Goal: Information Seeking & Learning: Compare options

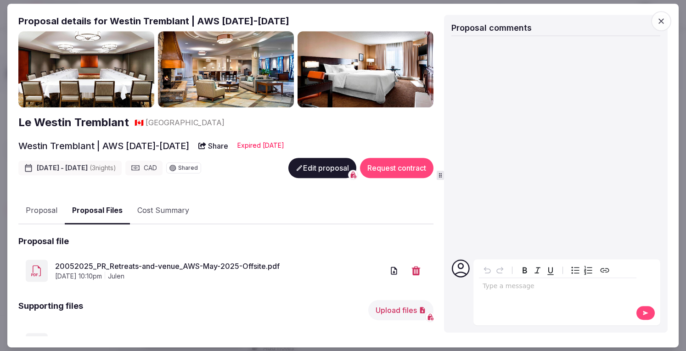
click at [664, 22] on icon "button" at bounding box center [661, 21] width 9 height 9
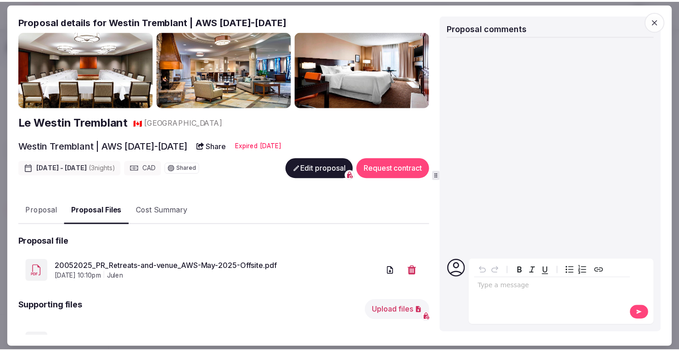
scroll to position [158, 0]
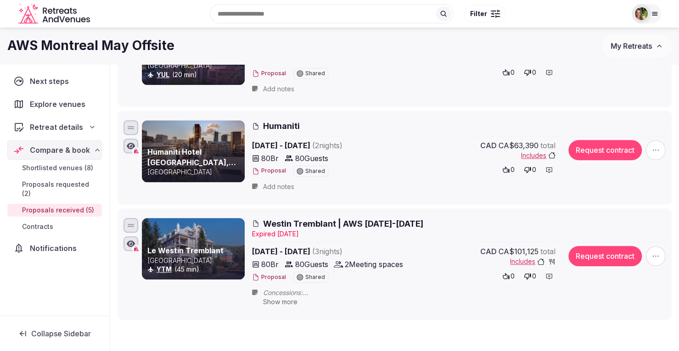
click at [656, 11] on icon at bounding box center [654, 13] width 7 height 7
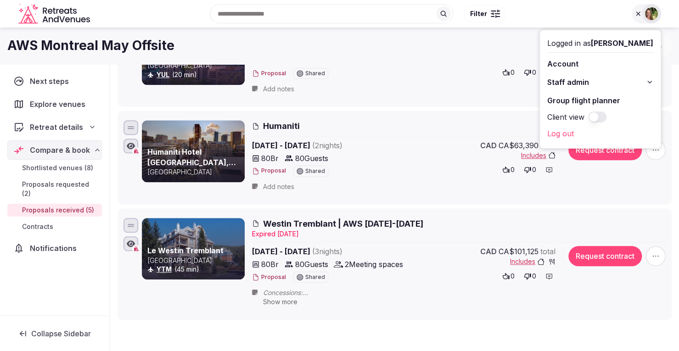
click at [434, 57] on div "AWS Montreal May Offsite My Retreats" at bounding box center [339, 45] width 679 height 23
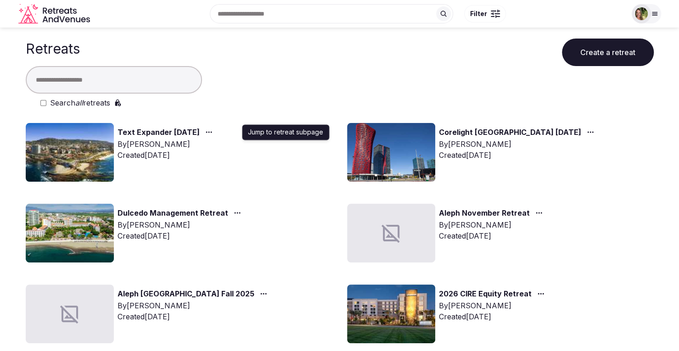
click at [213, 129] on icon "button" at bounding box center [208, 132] width 7 height 7
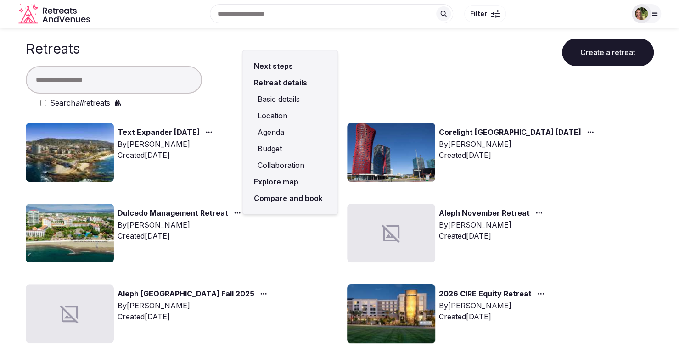
click at [280, 197] on link "Compare and book" at bounding box center [290, 198] width 80 height 17
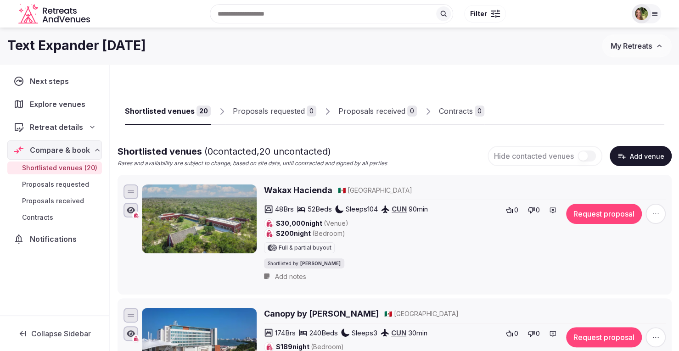
click at [626, 52] on button "My Retreats" at bounding box center [637, 45] width 70 height 23
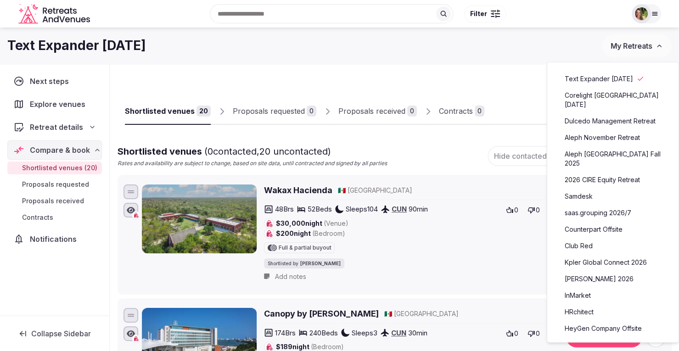
click at [614, 121] on link "Dulcedo Management Retreat" at bounding box center [613, 121] width 113 height 15
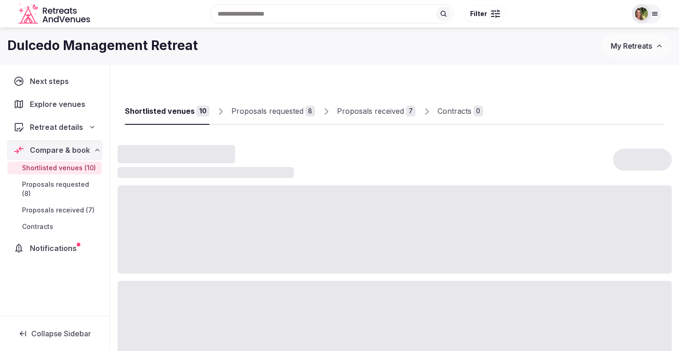
click at [360, 112] on div "Proposals received" at bounding box center [370, 111] width 67 height 11
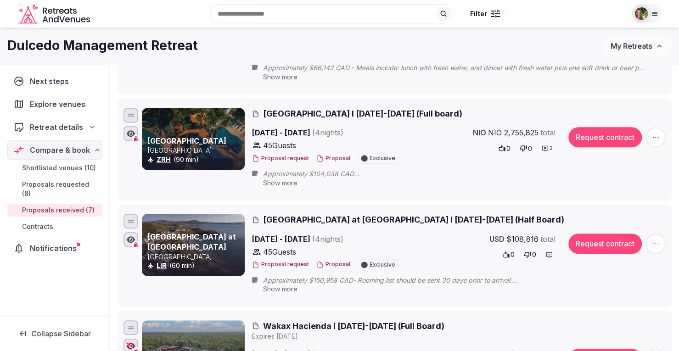
scroll to position [230, 0]
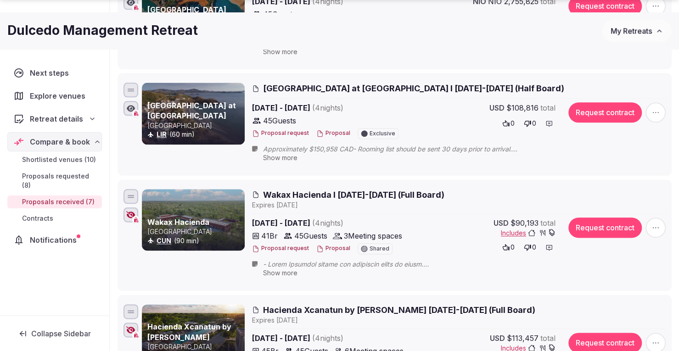
scroll to position [637, 0]
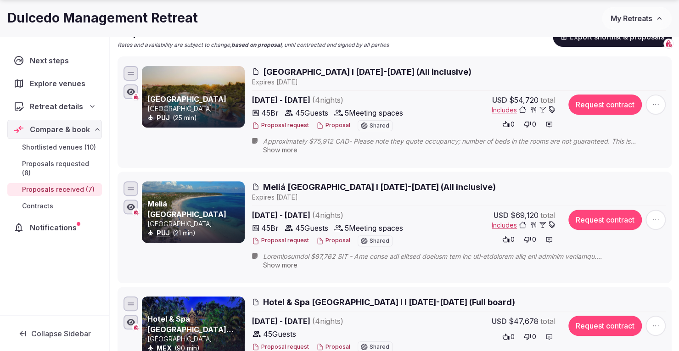
scroll to position [144, 0]
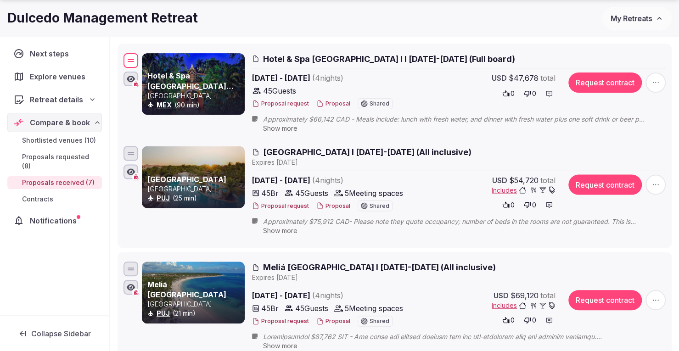
drag, startPoint x: 130, startPoint y: 277, endPoint x: 129, endPoint y: 60, distance: 216.8
click at [129, 60] on div at bounding box center [131, 60] width 15 height 15
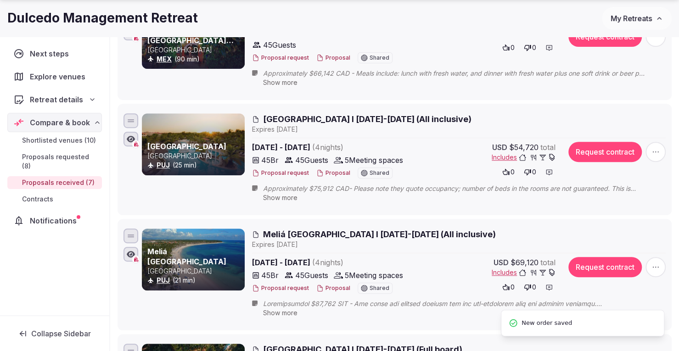
scroll to position [230, 0]
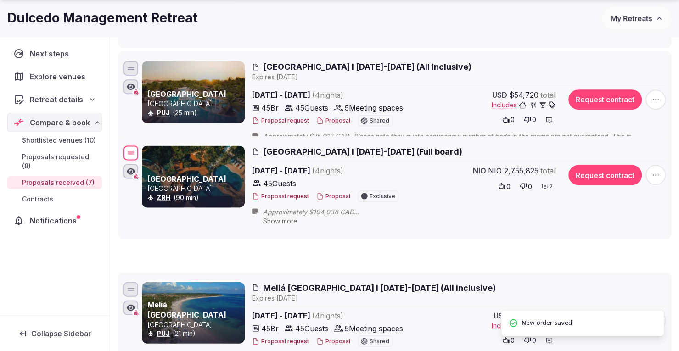
drag, startPoint x: 134, startPoint y: 301, endPoint x: 124, endPoint y: 155, distance: 145.9
click at [124, 155] on div at bounding box center [131, 153] width 15 height 15
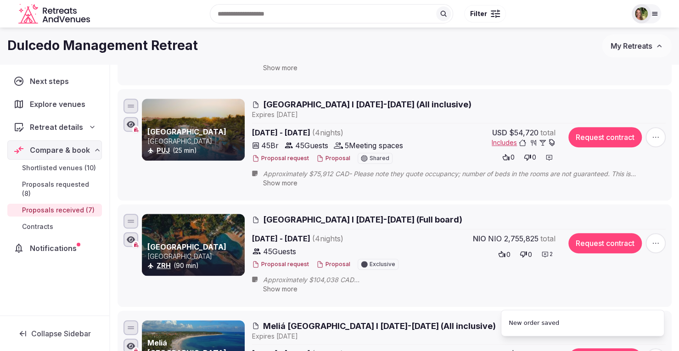
scroll to position [184, 0]
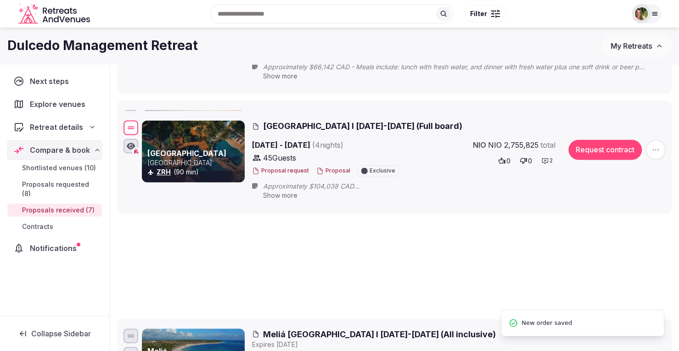
drag, startPoint x: 130, startPoint y: 228, endPoint x: 124, endPoint y: 110, distance: 118.2
click at [124, 120] on div at bounding box center [131, 127] width 15 height 15
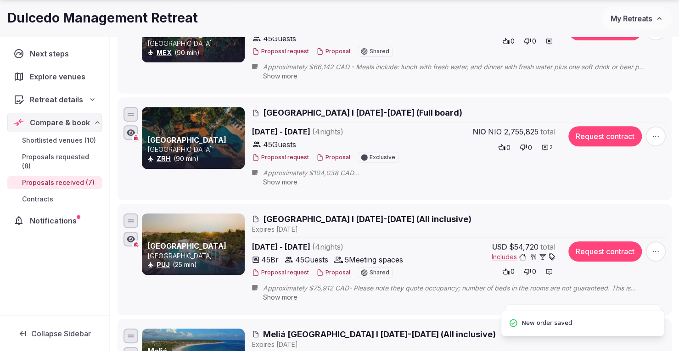
scroll to position [322, 0]
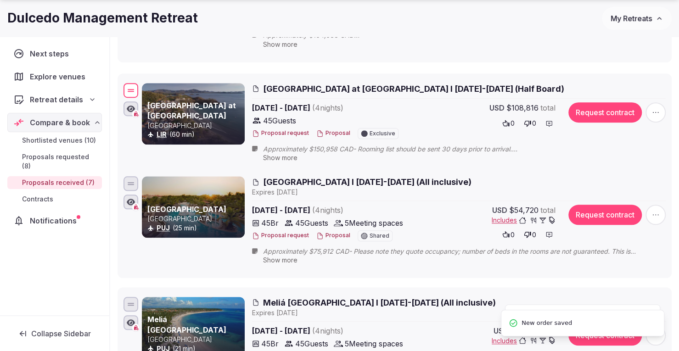
drag, startPoint x: 134, startPoint y: 310, endPoint x: 155, endPoint y: 87, distance: 223.3
click at [155, 87] on div "Santarena Hotel at Las Catalinas Costa Rica LIR (60 min) Santarena Hotel at Las…" at bounding box center [395, 124] width 546 height 87
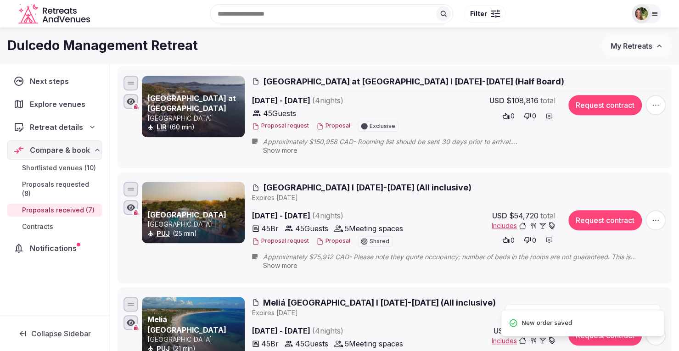
scroll to position [138, 0]
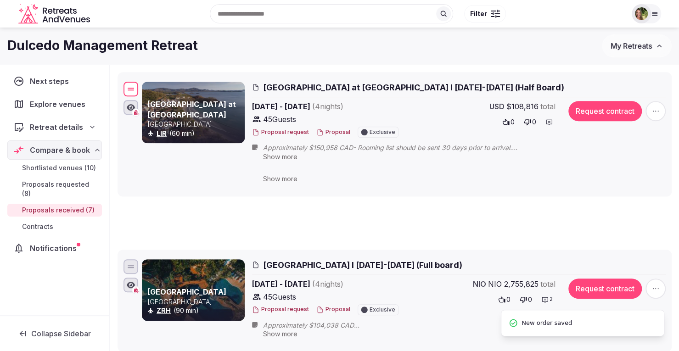
drag, startPoint x: 128, startPoint y: 265, endPoint x: 128, endPoint y: 87, distance: 178.2
click at [128, 87] on div at bounding box center [131, 89] width 15 height 15
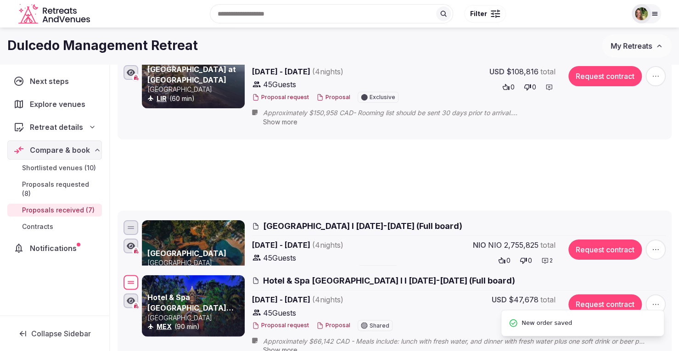
drag, startPoint x: 131, startPoint y: 159, endPoint x: 131, endPoint y: 276, distance: 116.7
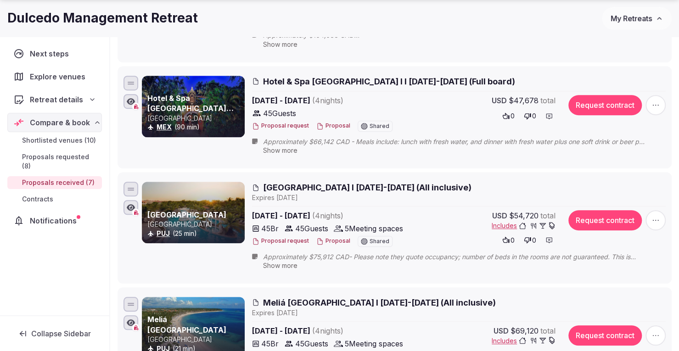
scroll to position [413, 0]
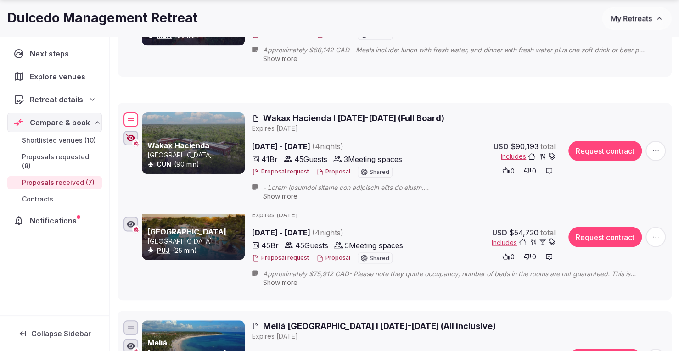
drag, startPoint x: 134, startPoint y: 324, endPoint x: 139, endPoint y: 117, distance: 207.2
click at [139, 117] on div "Wakax Hacienda Mexico CUN (90 min) Wakax Hacienda I 2-6 March 2026 (Full Board)…" at bounding box center [395, 159] width 546 height 96
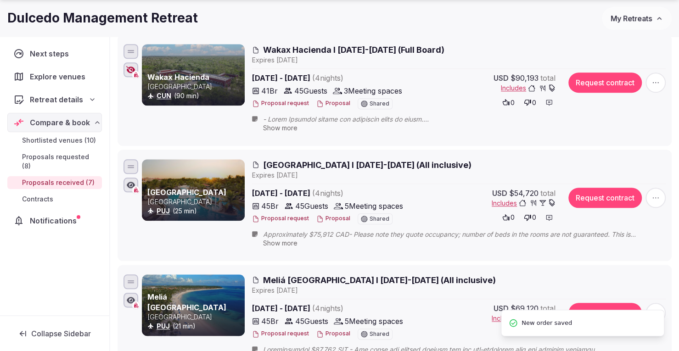
scroll to position [597, 0]
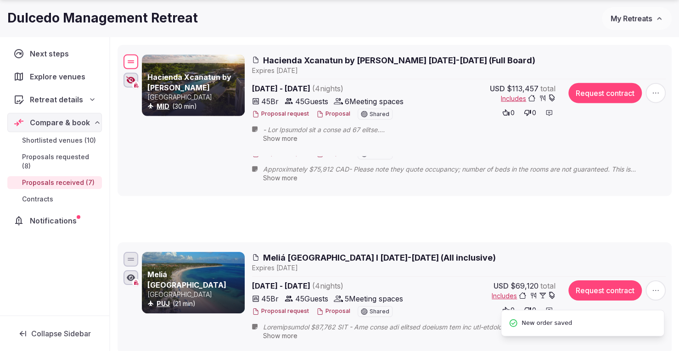
drag, startPoint x: 130, startPoint y: 254, endPoint x: 146, endPoint y: 56, distance: 198.6
click at [146, 56] on div "Hacienda Xcanatun by Angsana Mexico MID (30 min) Hacienda Xcanatun by Angsana I…" at bounding box center [395, 100] width 546 height 96
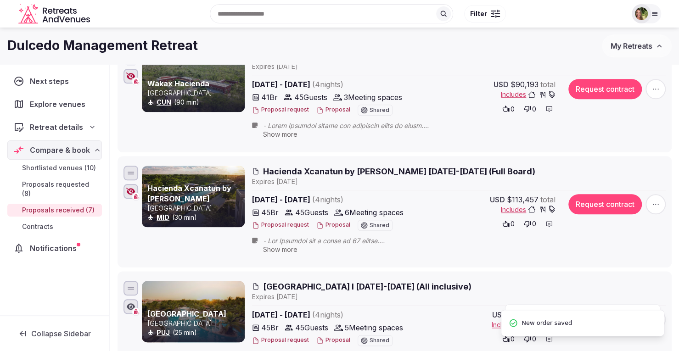
scroll to position [413, 0]
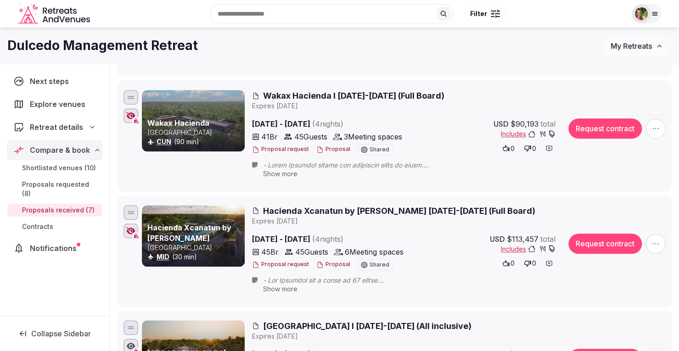
click at [644, 48] on span "My Retreats" at bounding box center [631, 45] width 41 height 9
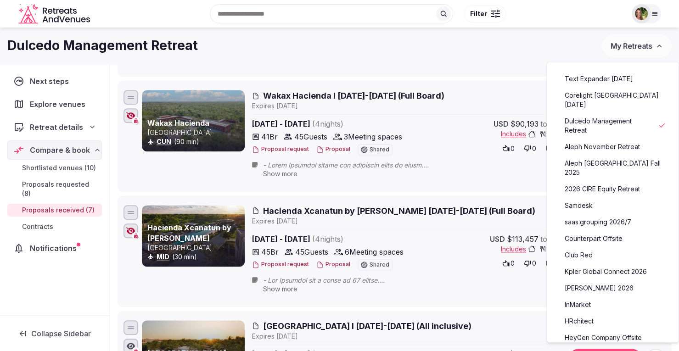
click at [610, 81] on link "Text Expander February 2026" at bounding box center [613, 79] width 113 height 15
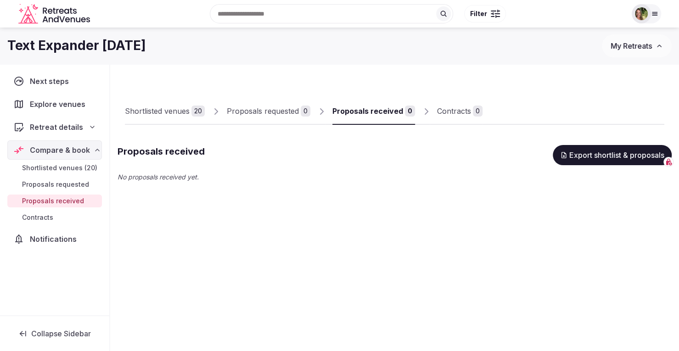
click at [174, 109] on div "Shortlisted venues" at bounding box center [157, 111] width 65 height 11
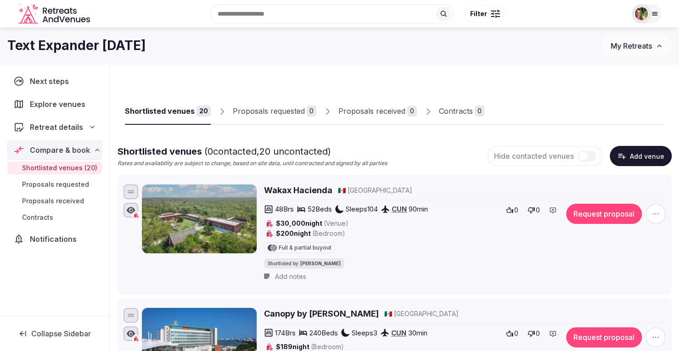
click at [39, 127] on span "Retreat details" at bounding box center [56, 127] width 53 height 11
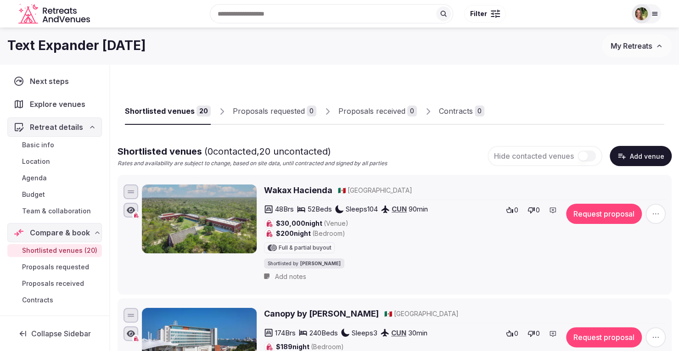
click at [56, 203] on div "Basic info Location Agenda Budget Team & collaboration" at bounding box center [54, 178] width 95 height 83
click at [58, 207] on span "Team & collaboration" at bounding box center [56, 211] width 69 height 9
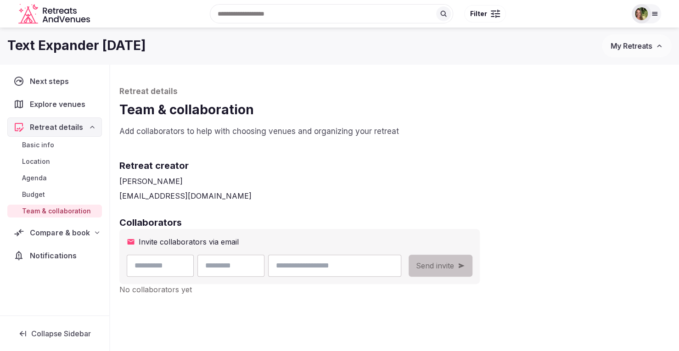
click at [51, 230] on span "Compare & book" at bounding box center [60, 232] width 60 height 11
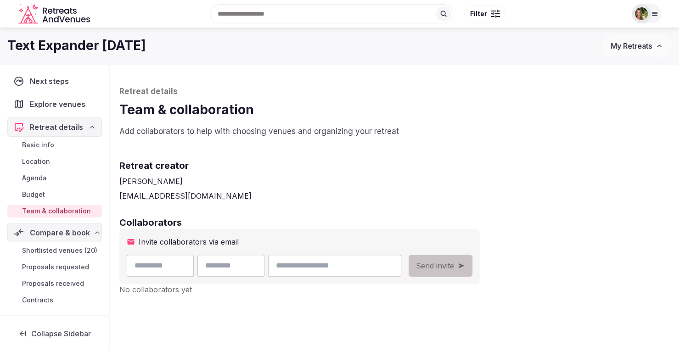
click at [33, 255] on span "Shortlisted venues (20)" at bounding box center [59, 250] width 75 height 9
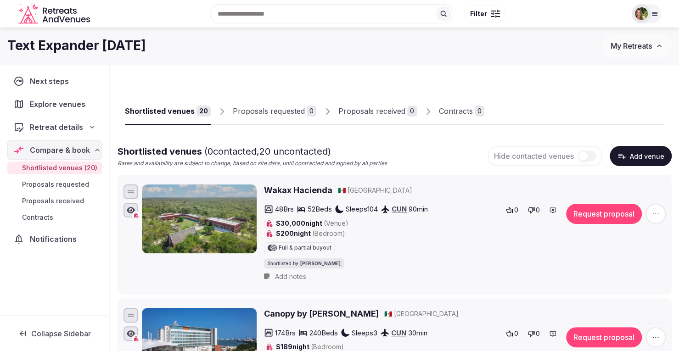
click at [44, 125] on span "Retreat details" at bounding box center [56, 127] width 53 height 11
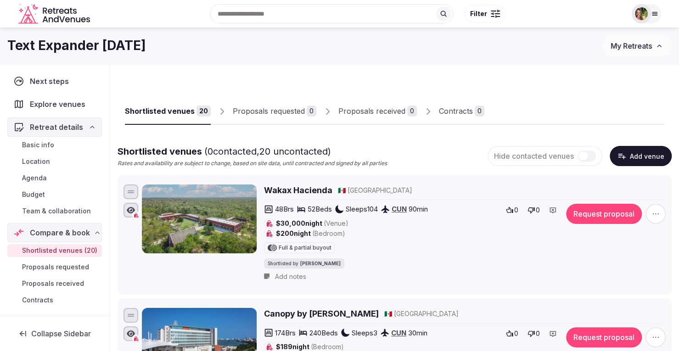
click at [54, 209] on span "Team & collaboration" at bounding box center [56, 211] width 69 height 9
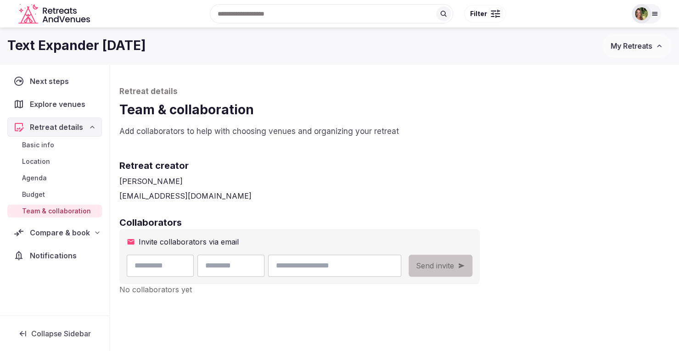
click at [350, 264] on input "email" at bounding box center [334, 266] width 133 height 22
paste input "**********"
type input "**********"
click at [165, 260] on input "text" at bounding box center [160, 266] width 67 height 22
type input "******"
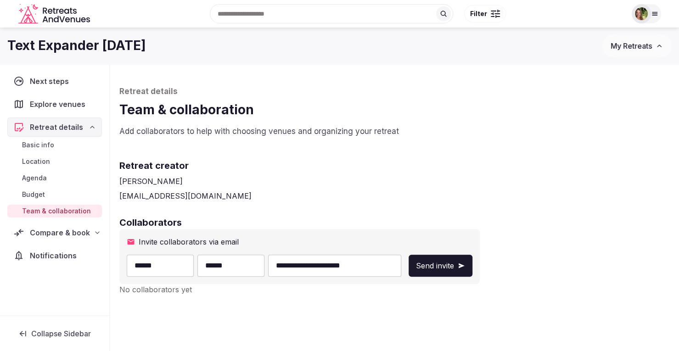
type input "******"
click at [454, 260] on span "Send invite" at bounding box center [435, 265] width 38 height 11
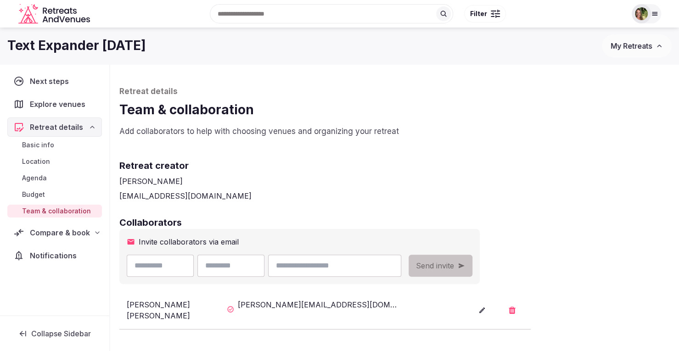
click at [633, 47] on span "My Retreats" at bounding box center [631, 45] width 41 height 9
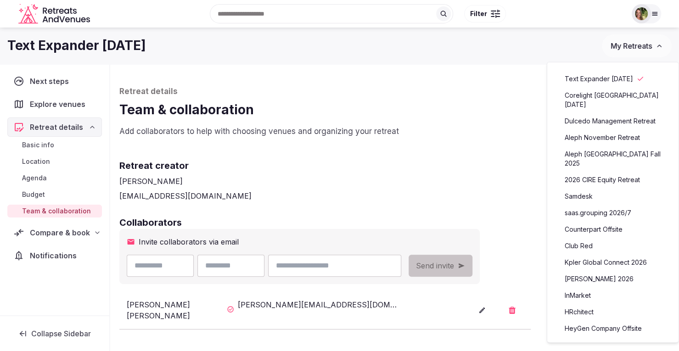
click at [610, 222] on link "Counterpart Offsite" at bounding box center [613, 229] width 113 height 15
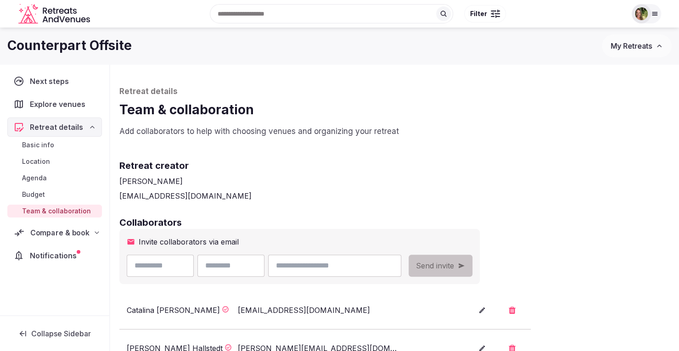
click at [62, 232] on span "Compare & book" at bounding box center [59, 232] width 59 height 11
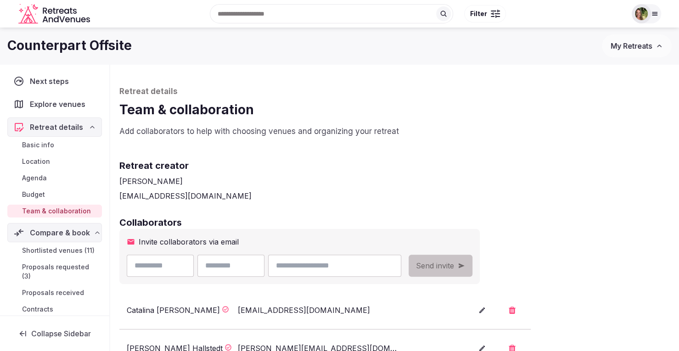
click at [57, 252] on span "Shortlisted venues (11)" at bounding box center [58, 250] width 73 height 9
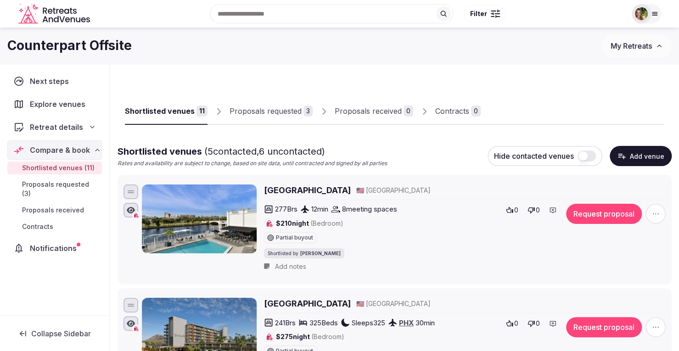
click at [268, 117] on link "Proposals requested 3" at bounding box center [271, 111] width 83 height 27
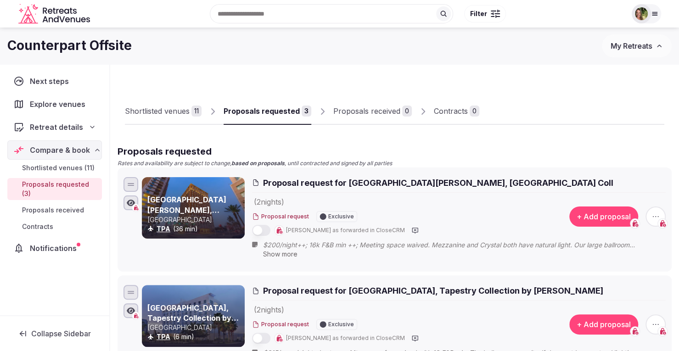
click at [292, 255] on span "Show more" at bounding box center [280, 254] width 34 height 8
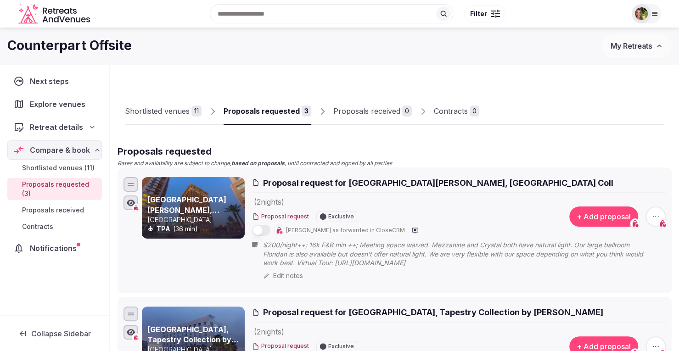
drag, startPoint x: 557, startPoint y: 271, endPoint x: 432, endPoint y: 273, distance: 125.0
click at [432, 268] on span "$200/night++; 16k F&B min ++; Meeting space waived. Mezzanine and Crystal both …" at bounding box center [463, 254] width 401 height 27
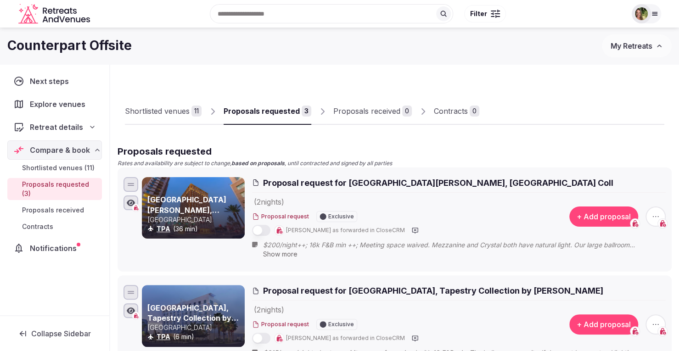
click at [282, 256] on span "Show more" at bounding box center [280, 254] width 34 height 8
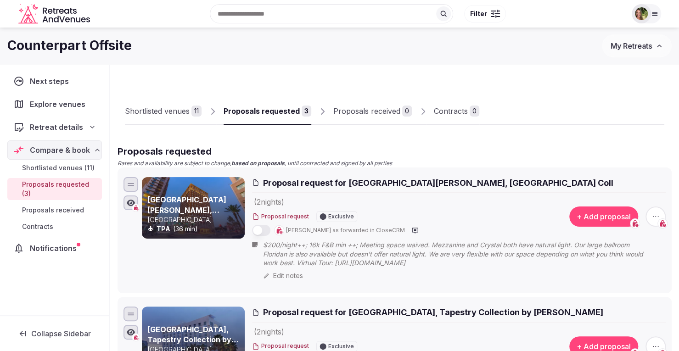
click at [269, 281] on div "Edit notes" at bounding box center [463, 275] width 401 height 9
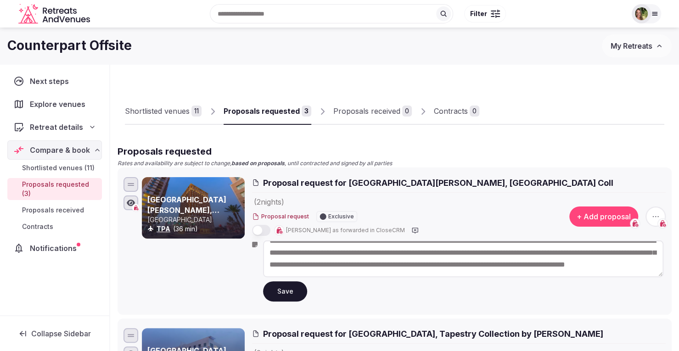
scroll to position [24, 0]
drag, startPoint x: 602, startPoint y: 265, endPoint x: 478, endPoint y: 253, distance: 124.6
click at [478, 253] on textarea "**********" at bounding box center [463, 259] width 401 height 37
click at [276, 293] on button "Save" at bounding box center [285, 292] width 44 height 20
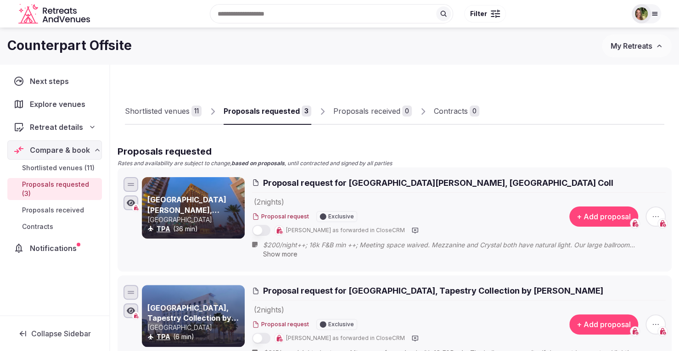
click at [312, 183] on span "Proposal request for Hotel Flor Tampa Downtown, Tapestry Coll" at bounding box center [438, 182] width 350 height 11
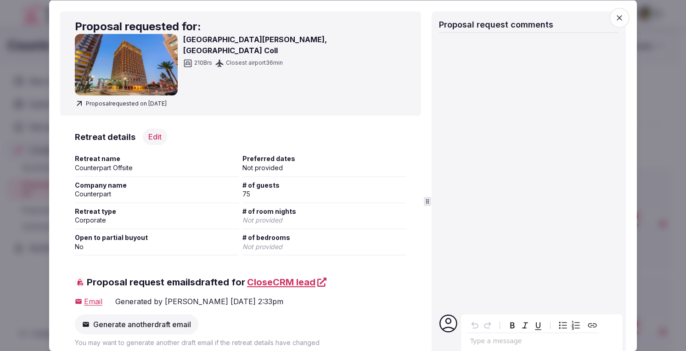
click at [206, 39] on h3 "Hotel Flor Tampa Downtown, Tapestry Coll" at bounding box center [294, 45] width 223 height 22
click at [140, 107] on span "Proposal requested on Aug 8th, 2025" at bounding box center [121, 103] width 92 height 9
drag, startPoint x: 589, startPoint y: 93, endPoint x: 581, endPoint y: 107, distance: 15.7
click at [583, 203] on div at bounding box center [529, 171] width 180 height 271
click at [616, 16] on icon "button" at bounding box center [619, 17] width 9 height 9
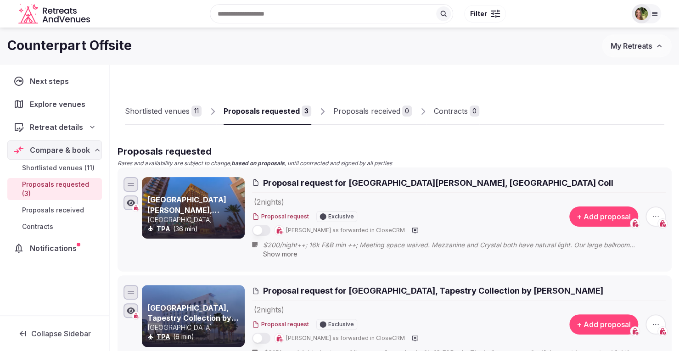
click at [161, 113] on div "Shortlisted venues" at bounding box center [157, 111] width 65 height 11
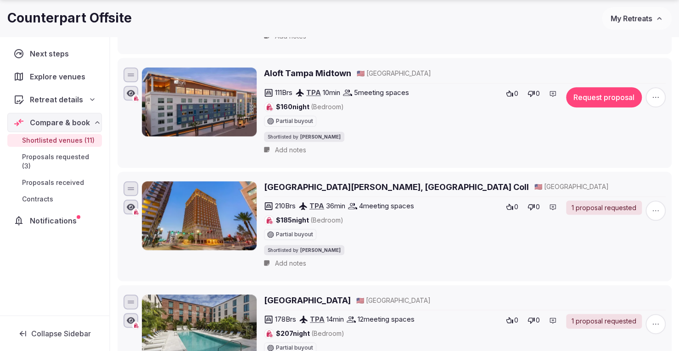
scroll to position [551, 0]
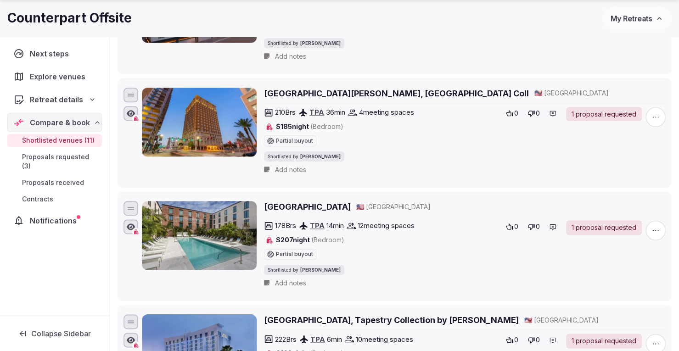
click at [377, 93] on h2 "Hotel Flor Tampa Downtown, Tapestry Coll" at bounding box center [396, 93] width 265 height 11
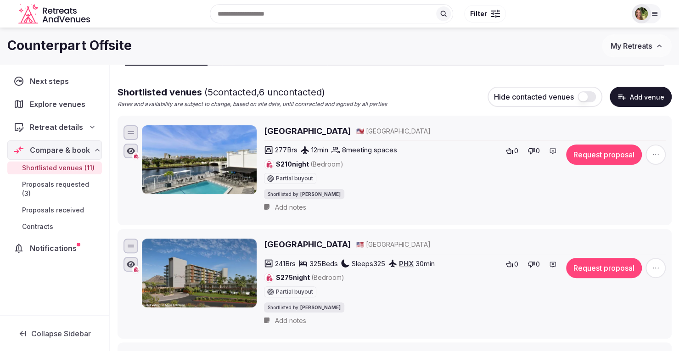
scroll to position [0, 0]
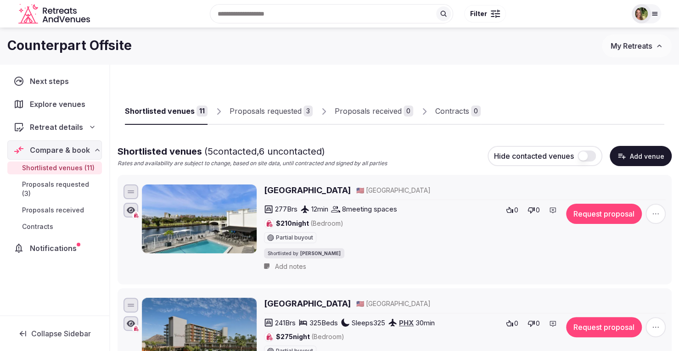
click at [151, 113] on div "Shortlisted venues" at bounding box center [160, 111] width 70 height 11
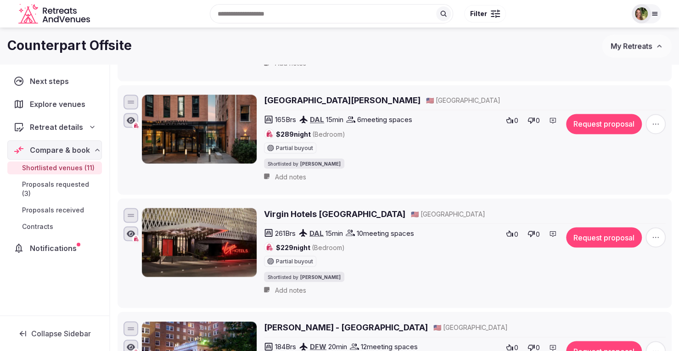
scroll to position [873, 0]
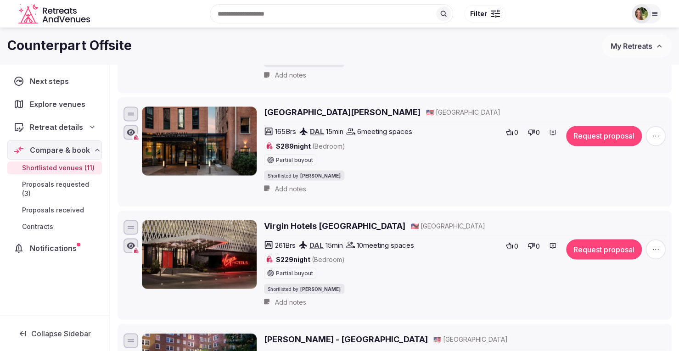
click at [327, 107] on h2 "Kimpton Pittman Hotel" at bounding box center [342, 112] width 157 height 11
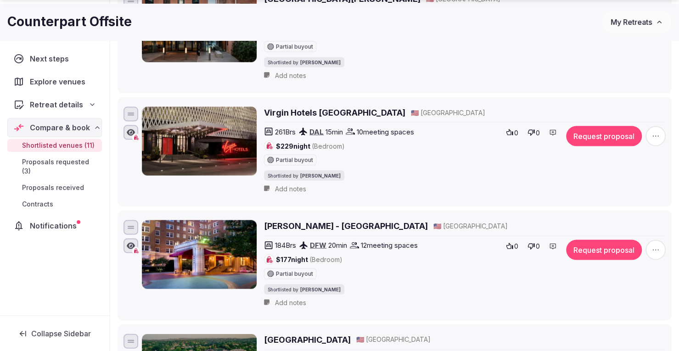
scroll to position [1011, 0]
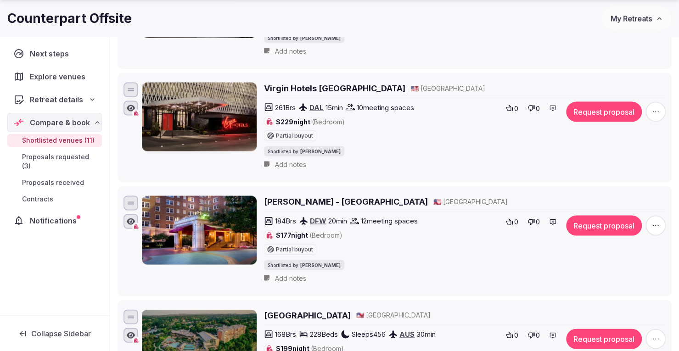
click at [312, 196] on h2 "Warwick Melrose - Dallas" at bounding box center [346, 201] width 164 height 11
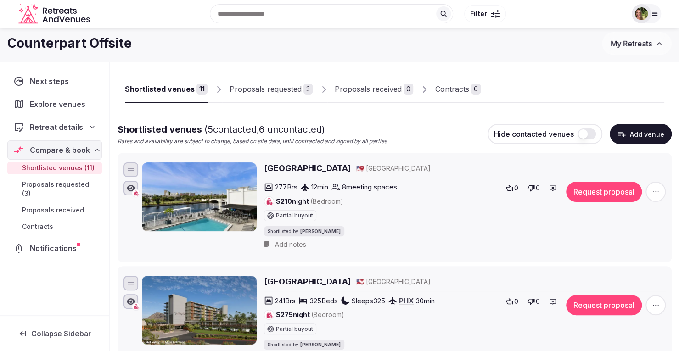
scroll to position [0, 0]
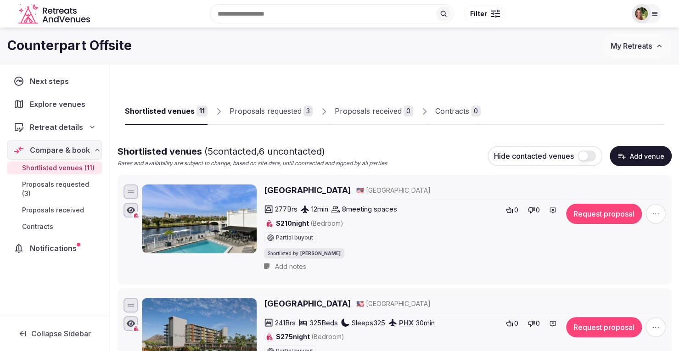
click at [262, 108] on div "Proposals requested" at bounding box center [266, 111] width 72 height 11
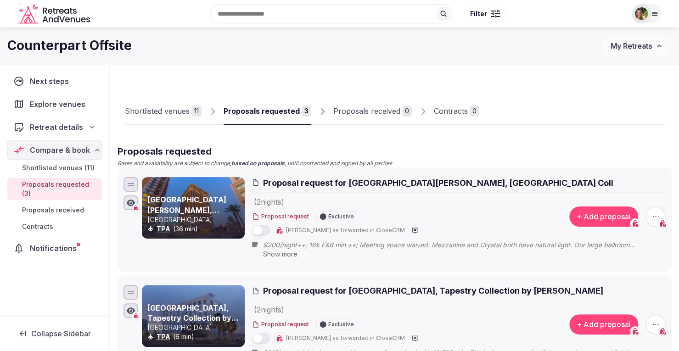
click at [162, 108] on div "Shortlisted venues" at bounding box center [157, 111] width 65 height 11
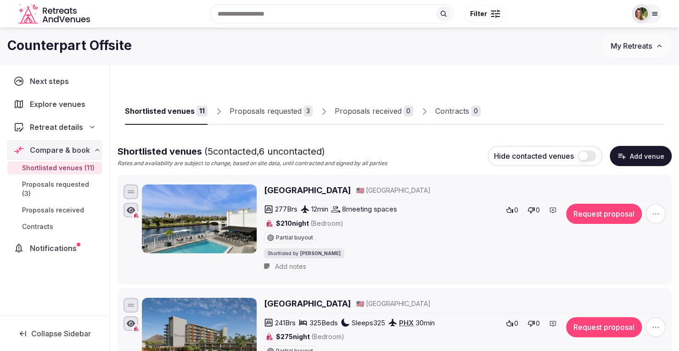
click at [169, 118] on link "Shortlisted venues 11" at bounding box center [166, 111] width 83 height 27
click at [629, 46] on span "My Retreats" at bounding box center [631, 45] width 41 height 9
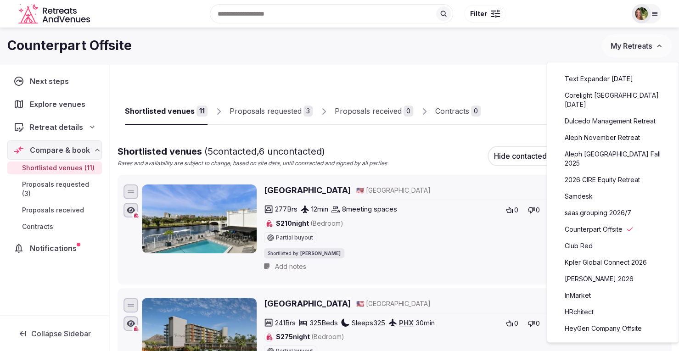
click at [608, 114] on link "Dulcedo Management Retreat" at bounding box center [613, 121] width 113 height 15
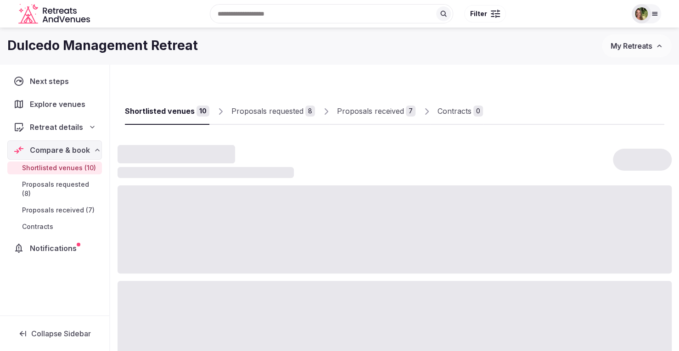
click at [369, 112] on div "Proposals received" at bounding box center [370, 111] width 67 height 11
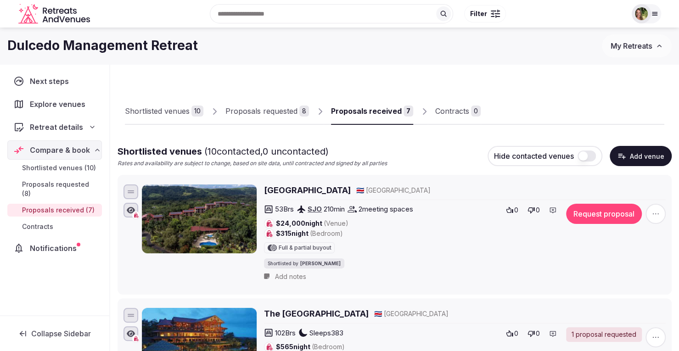
click at [372, 110] on div "Proposals received" at bounding box center [366, 111] width 71 height 11
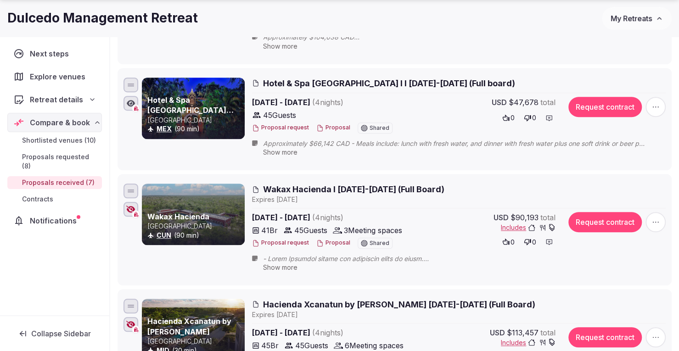
scroll to position [367, 0]
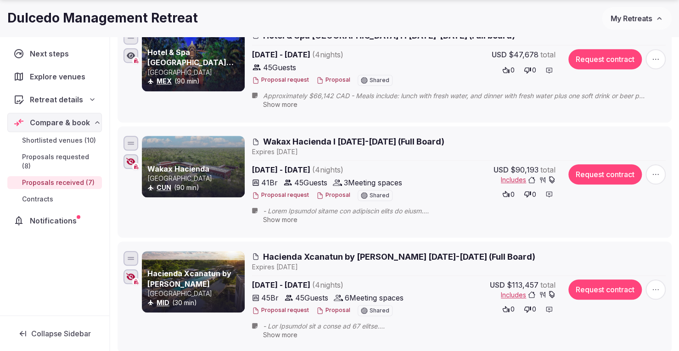
click at [0, 0] on icon at bounding box center [0, 0] width 0 height 0
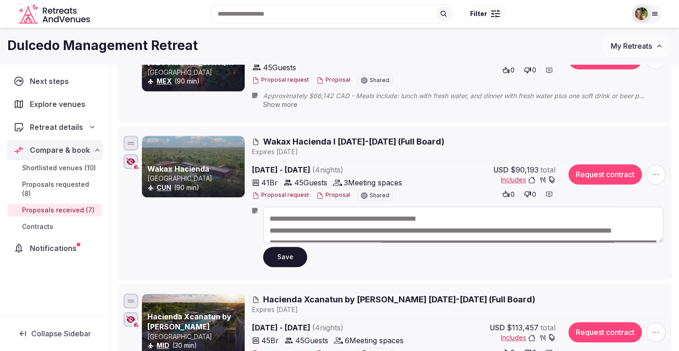
drag, startPoint x: 538, startPoint y: 165, endPoint x: 518, endPoint y: 167, distance: 20.3
click at [518, 167] on span "$90,193" at bounding box center [525, 169] width 28 height 11
click at [267, 215] on textarea at bounding box center [463, 225] width 401 height 37
paste textarea "******"
click at [333, 218] on textarea at bounding box center [463, 225] width 401 height 37
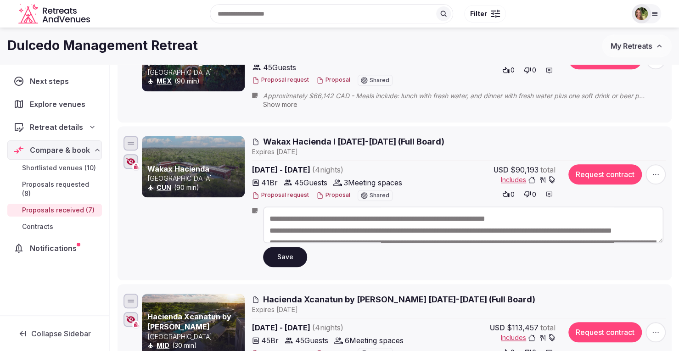
click at [322, 219] on textarea at bounding box center [463, 225] width 401 height 37
type textarea "**********"
click at [280, 259] on button "Save" at bounding box center [285, 257] width 44 height 20
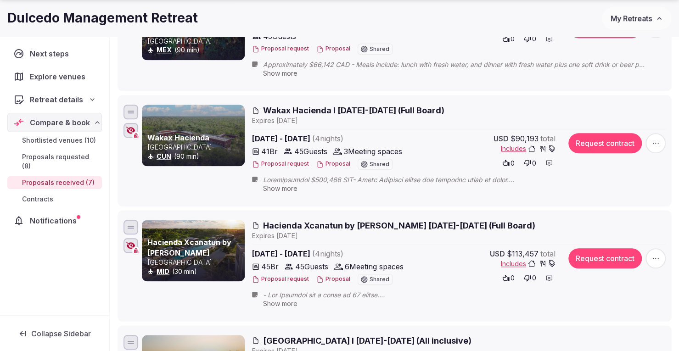
scroll to position [459, 0]
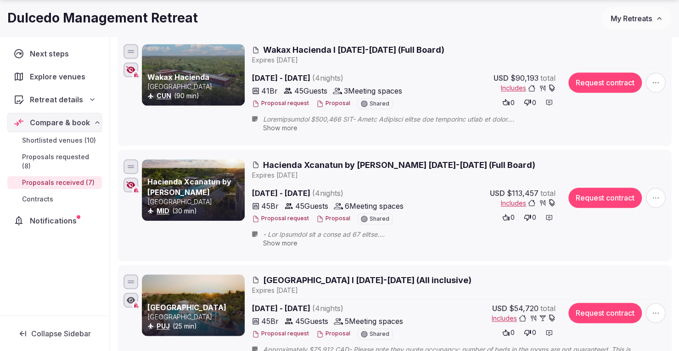
click at [0, 0] on icon at bounding box center [0, 0] width 0 height 0
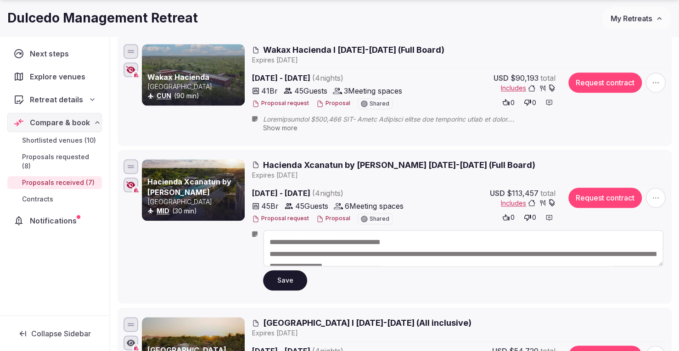
click at [268, 239] on textarea at bounding box center [463, 248] width 401 height 37
paste textarea "******"
click at [334, 237] on textarea at bounding box center [463, 248] width 401 height 37
click at [322, 242] on textarea at bounding box center [463, 248] width 401 height 37
click at [350, 240] on textarea at bounding box center [463, 248] width 401 height 37
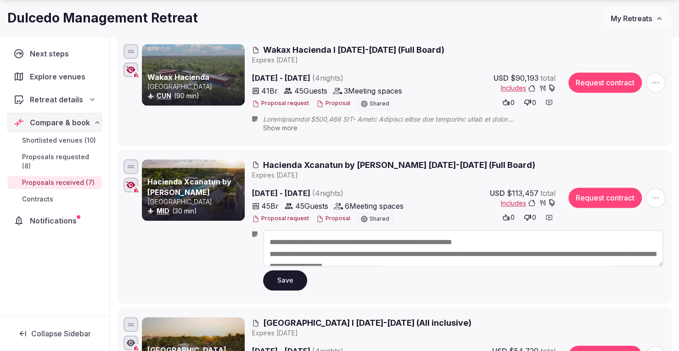
type textarea "**********"
click at [293, 276] on button "Save" at bounding box center [285, 281] width 44 height 20
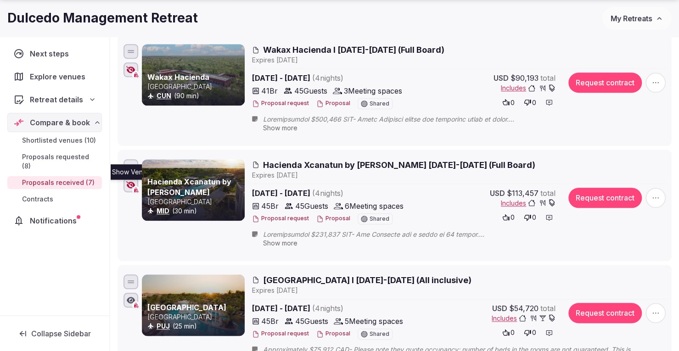
click at [128, 182] on icon "button" at bounding box center [130, 184] width 9 height 7
click at [130, 183] on icon "button" at bounding box center [130, 184] width 9 height 7
click at [130, 189] on div at bounding box center [131, 185] width 15 height 15
click at [325, 215] on button "Proposal" at bounding box center [333, 219] width 34 height 8
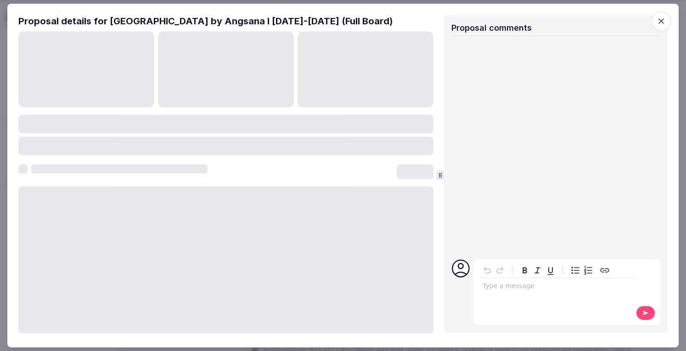
click at [661, 17] on icon "button" at bounding box center [661, 21] width 9 height 9
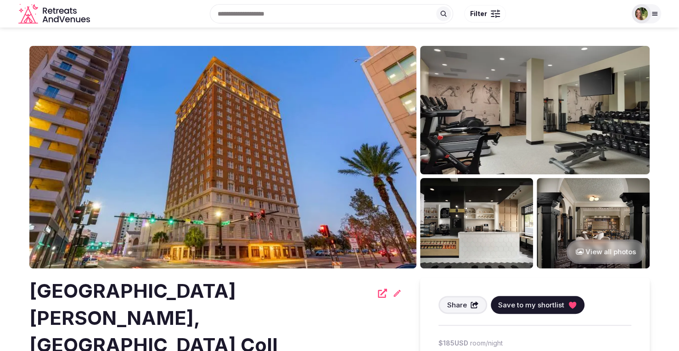
scroll to position [92, 0]
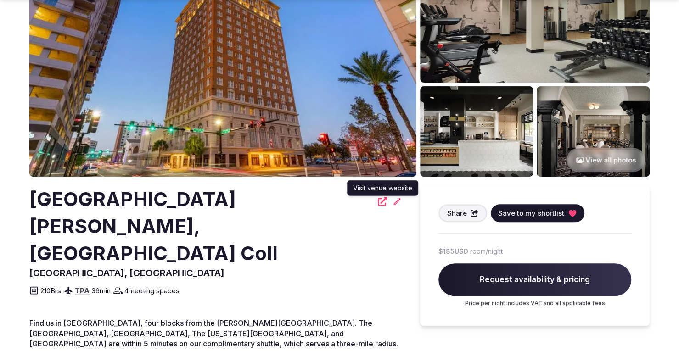
click at [380, 202] on icon at bounding box center [382, 201] width 9 height 9
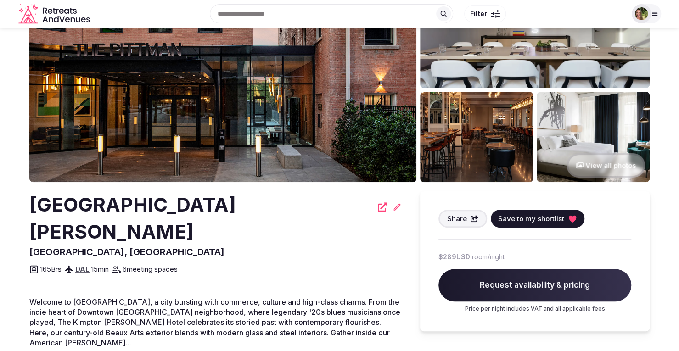
scroll to position [46, 0]
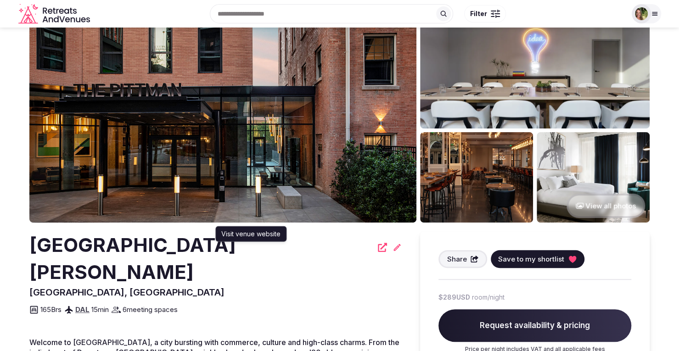
click at [378, 249] on icon at bounding box center [382, 247] width 9 height 9
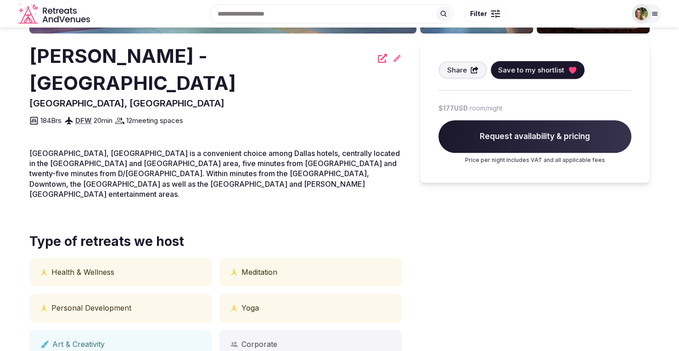
scroll to position [138, 0]
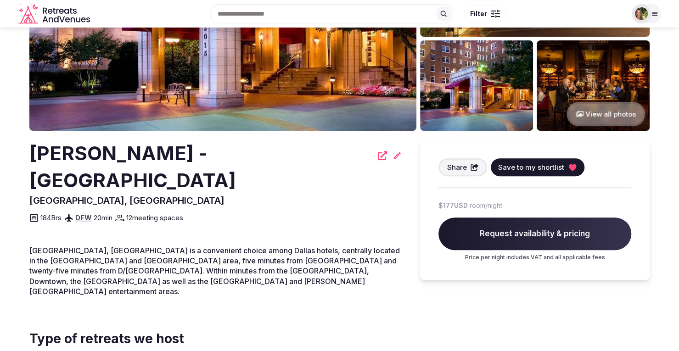
click at [378, 154] on icon at bounding box center [382, 155] width 9 height 9
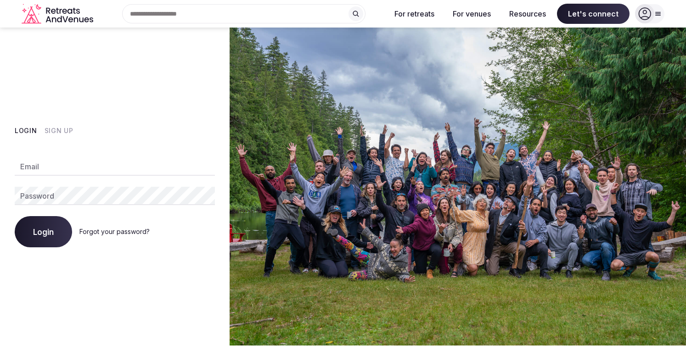
type input "**********"
click at [53, 218] on div "**********" at bounding box center [115, 197] width 200 height 101
click at [50, 236] on span "Login" at bounding box center [43, 231] width 21 height 9
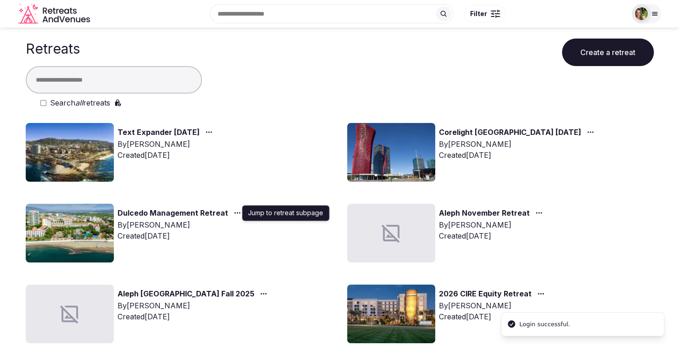
click at [238, 213] on div "button" at bounding box center [236, 213] width 17 height 11
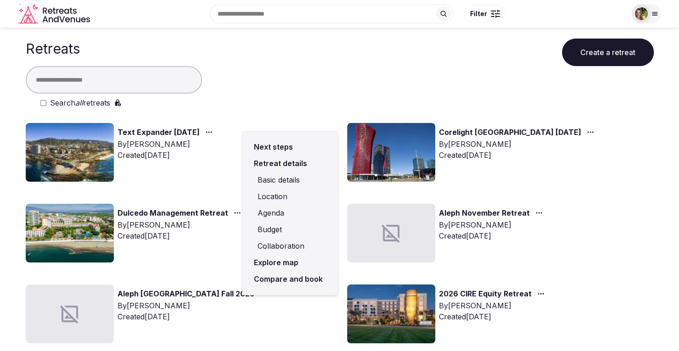
click at [288, 274] on link "Compare and book" at bounding box center [290, 279] width 80 height 17
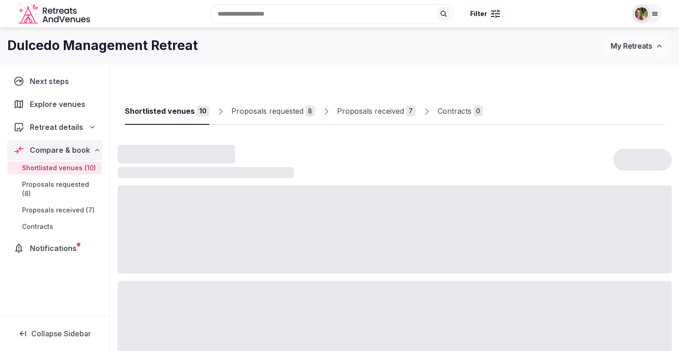
click at [356, 109] on div "Proposals received" at bounding box center [370, 111] width 67 height 11
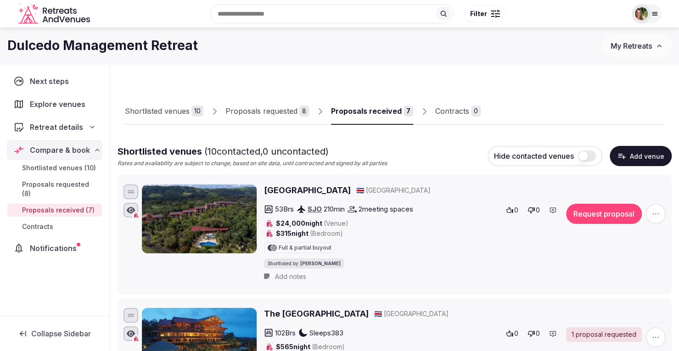
click at [358, 106] on div "Proposals received" at bounding box center [366, 111] width 71 height 11
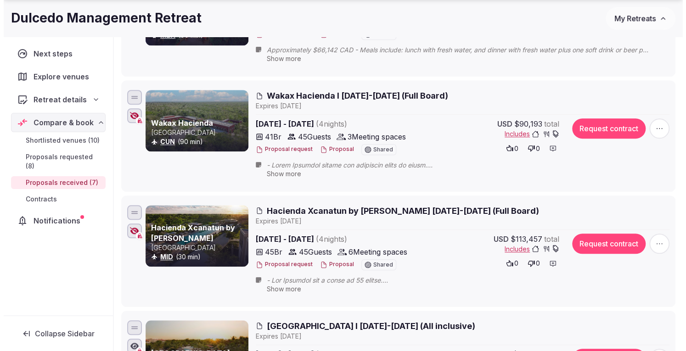
scroll to position [459, 0]
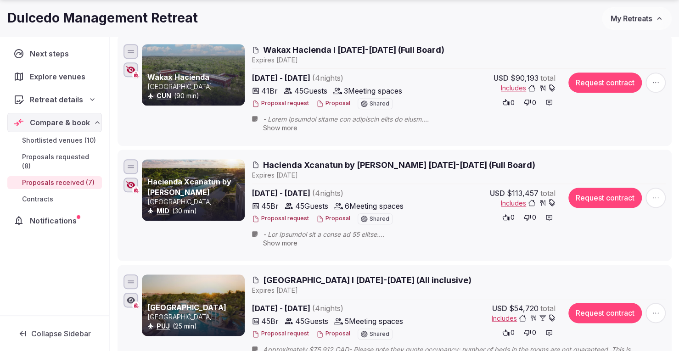
click at [130, 182] on icon "button" at bounding box center [130, 184] width 9 height 7
click at [331, 215] on button "Proposal" at bounding box center [333, 219] width 34 height 8
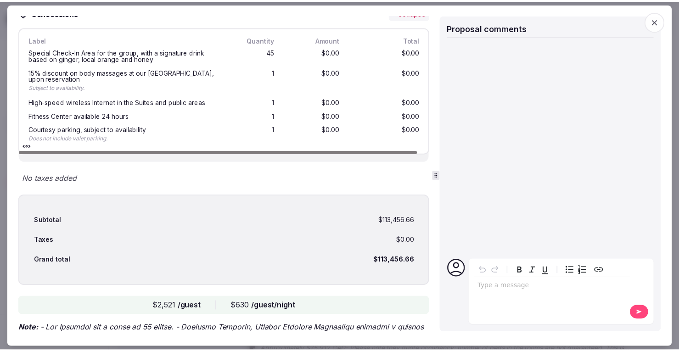
scroll to position [1883, 0]
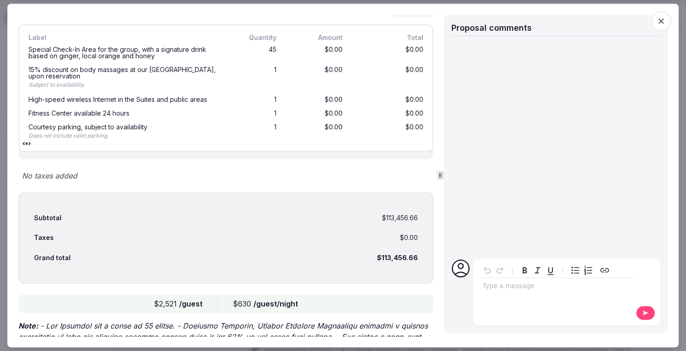
click at [664, 23] on icon "button" at bounding box center [661, 21] width 9 height 9
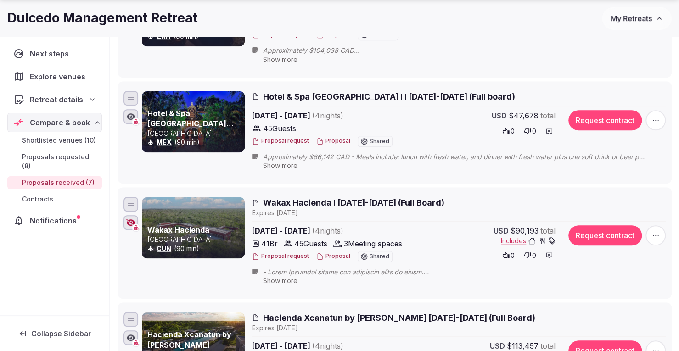
scroll to position [413, 0]
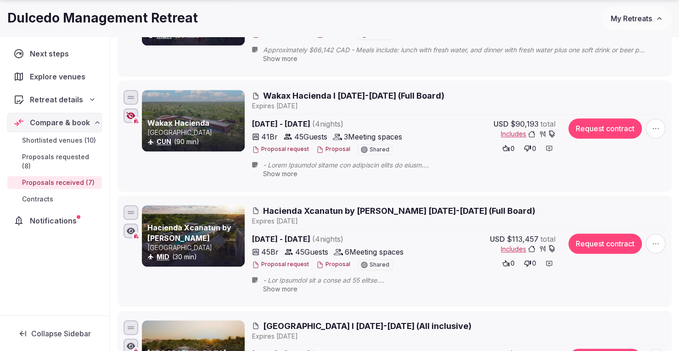
click at [0, 0] on icon at bounding box center [0, 0] width 0 height 0
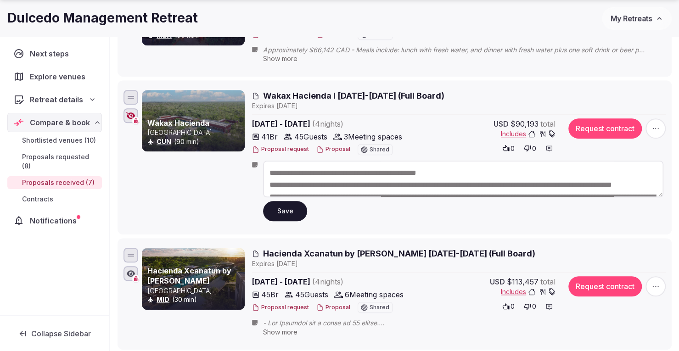
click at [269, 169] on textarea at bounding box center [463, 179] width 401 height 37
paste textarea "******"
click at [322, 170] on textarea at bounding box center [463, 179] width 401 height 37
click at [339, 173] on textarea at bounding box center [463, 179] width 401 height 37
click at [354, 172] on textarea at bounding box center [463, 179] width 401 height 37
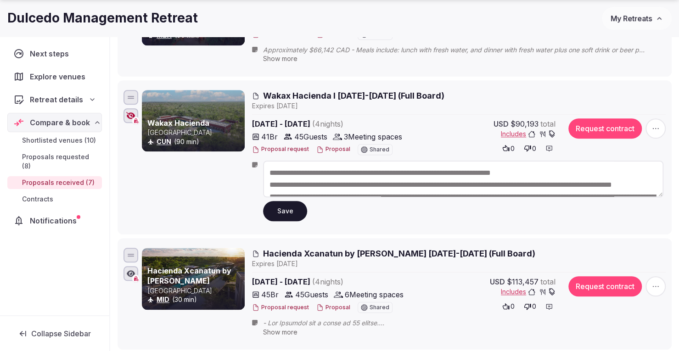
type textarea "**********"
click at [290, 214] on button "Save" at bounding box center [285, 211] width 44 height 20
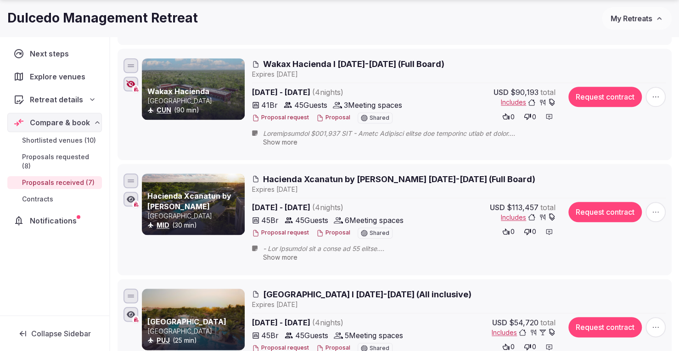
scroll to position [459, 0]
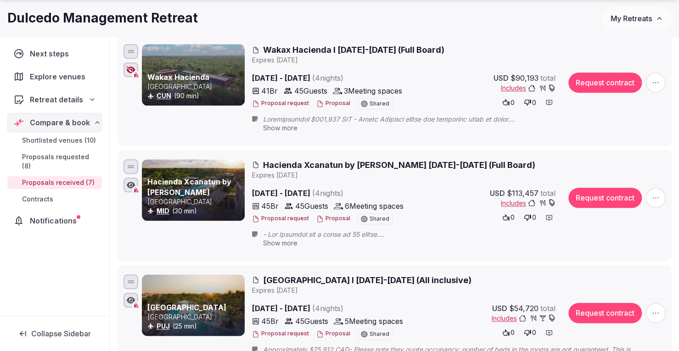
click at [334, 218] on button "Proposal" at bounding box center [333, 219] width 34 height 8
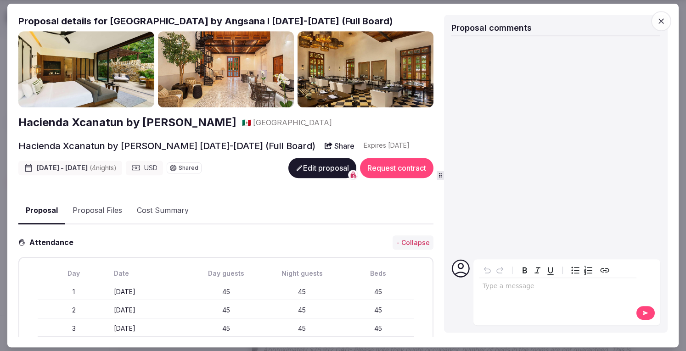
click at [664, 25] on icon "button" at bounding box center [661, 21] width 9 height 9
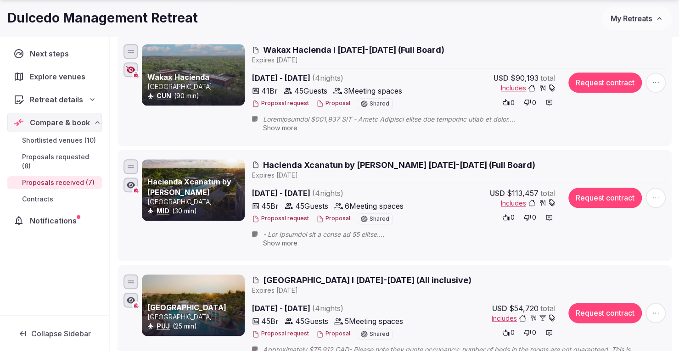
click at [0, 0] on icon at bounding box center [0, 0] width 0 height 0
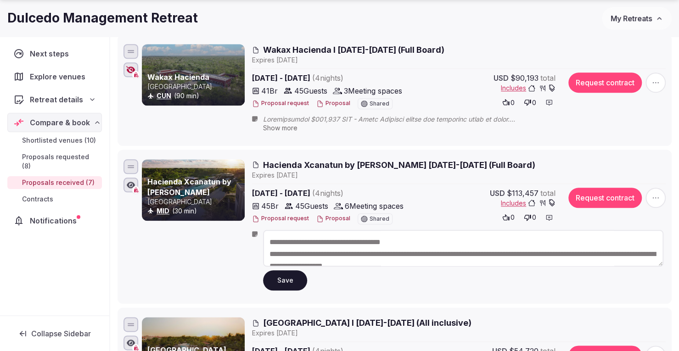
click at [269, 238] on textarea at bounding box center [463, 248] width 401 height 37
paste textarea "******"
click at [339, 240] on textarea at bounding box center [463, 248] width 401 height 37
click at [354, 240] on textarea at bounding box center [463, 248] width 401 height 37
type textarea "**********"
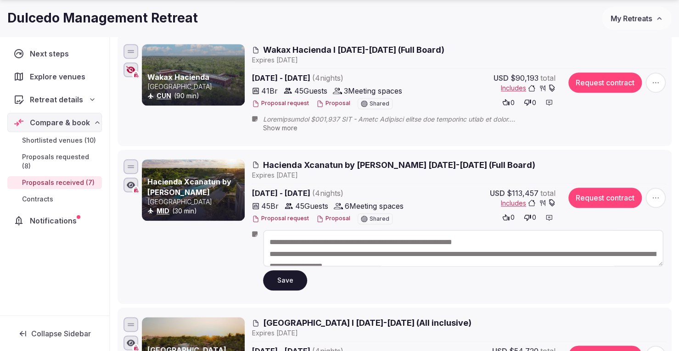
click at [287, 277] on button "Save" at bounding box center [285, 281] width 44 height 20
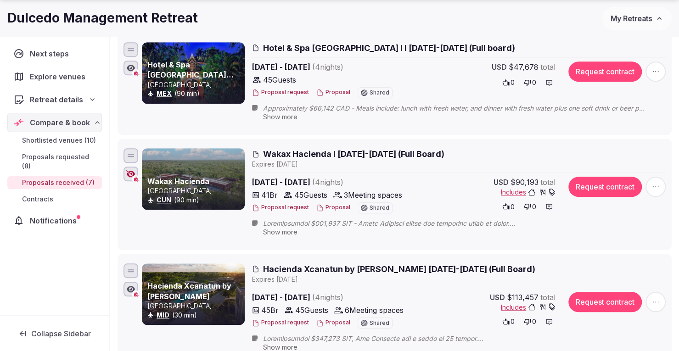
scroll to position [367, 0]
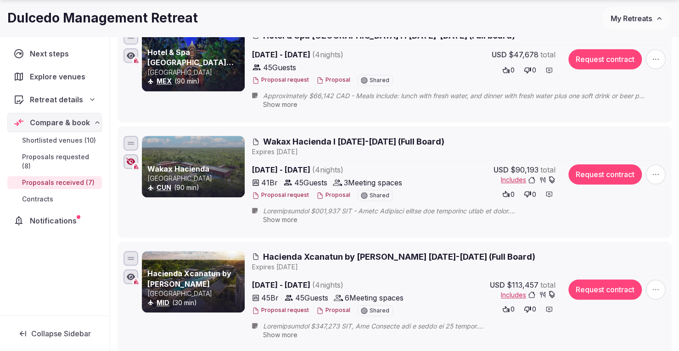
click at [126, 163] on div at bounding box center [131, 161] width 15 height 15
click at [639, 16] on span "My Retreats" at bounding box center [631, 18] width 41 height 9
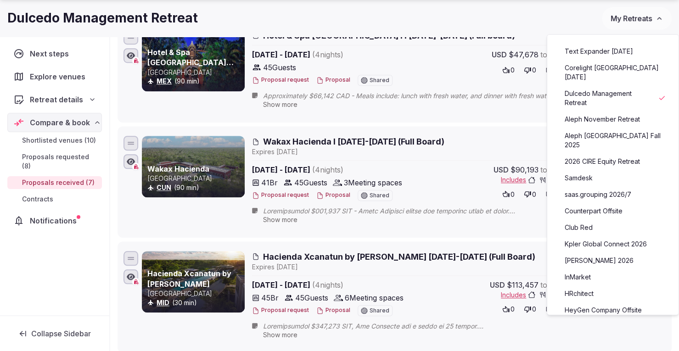
click at [595, 112] on link "Aleph November Retreat" at bounding box center [613, 119] width 113 height 15
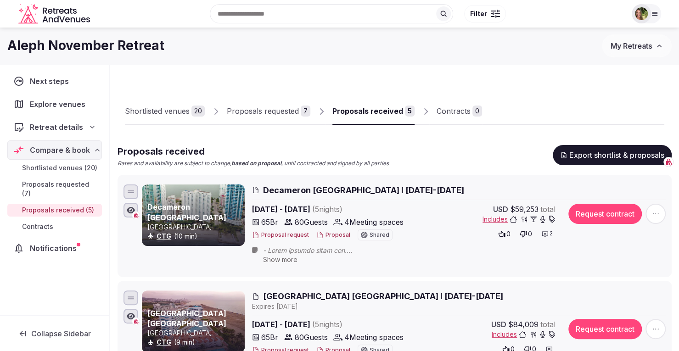
click at [373, 110] on div "Proposals received" at bounding box center [368, 111] width 71 height 11
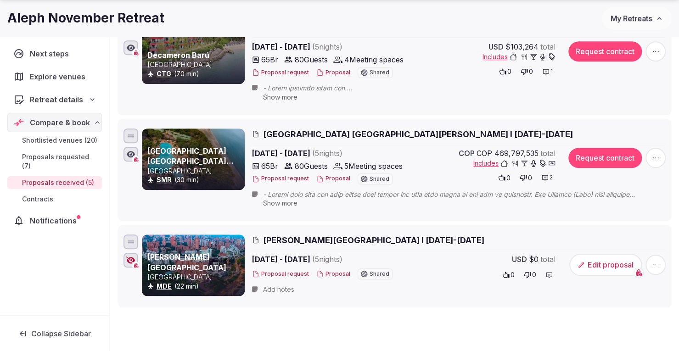
scroll to position [459, 0]
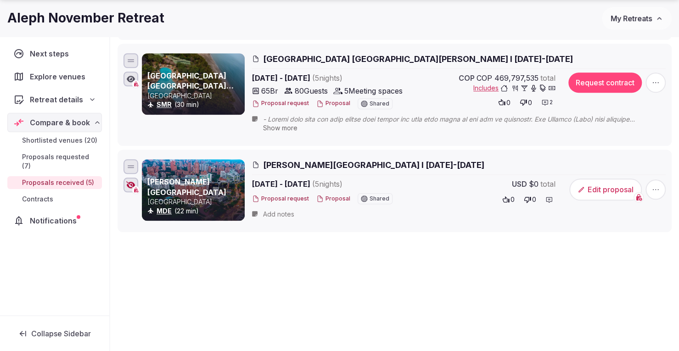
click at [333, 197] on button "Proposal" at bounding box center [333, 199] width 34 height 8
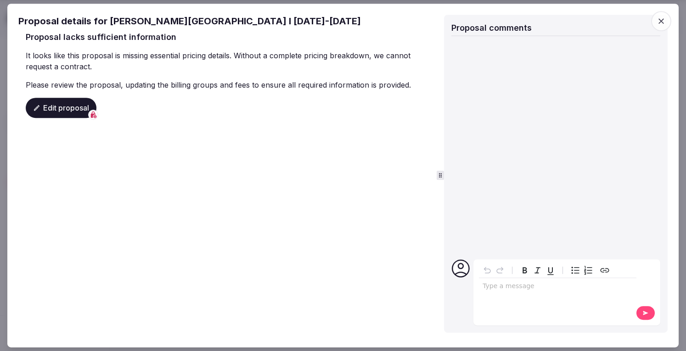
click at [661, 22] on icon "button" at bounding box center [662, 21] width 6 height 6
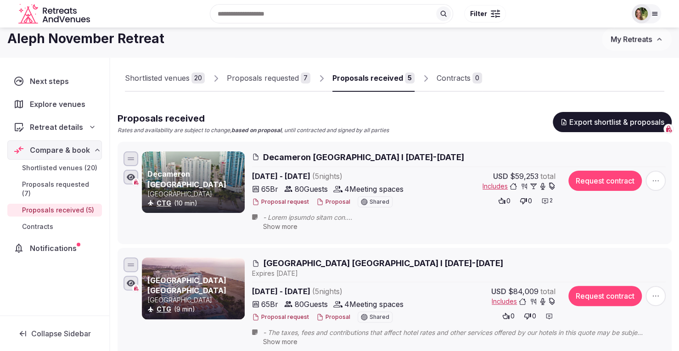
scroll to position [0, 0]
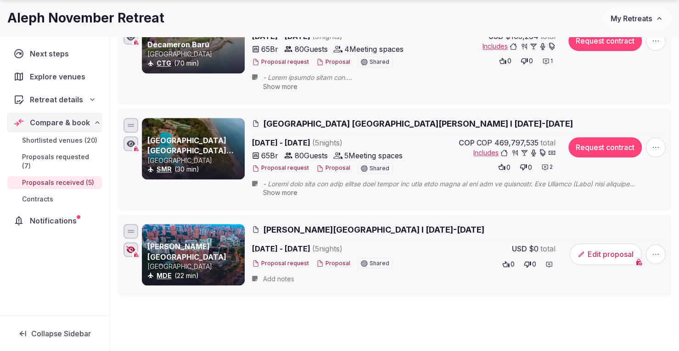
scroll to position [413, 0]
